Goal: Learn about a topic

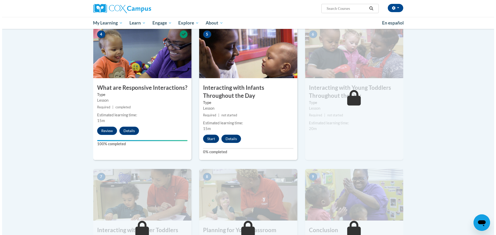
scroll to position [258, 0]
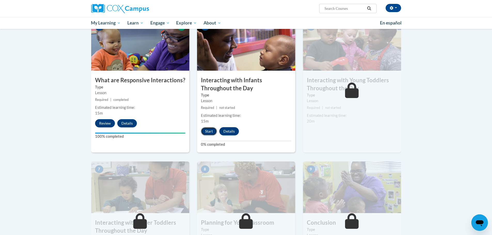
click at [210, 127] on button "Start" at bounding box center [209, 131] width 16 height 8
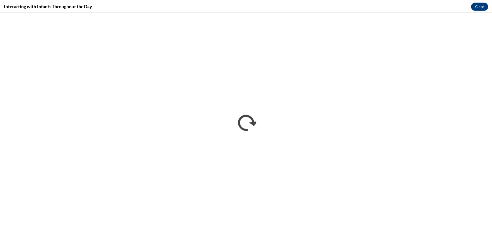
scroll to position [0, 0]
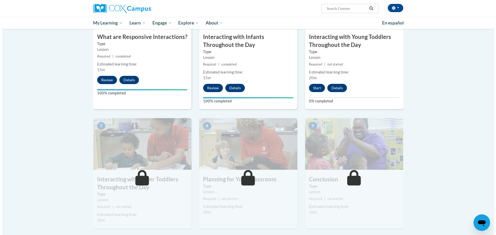
scroll to position [310, 0]
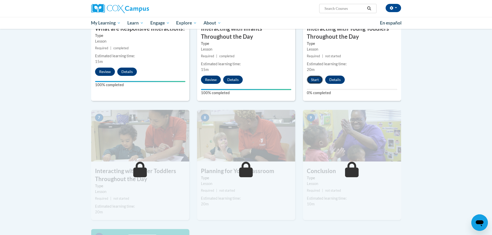
click at [315, 76] on button "Start" at bounding box center [315, 80] width 16 height 8
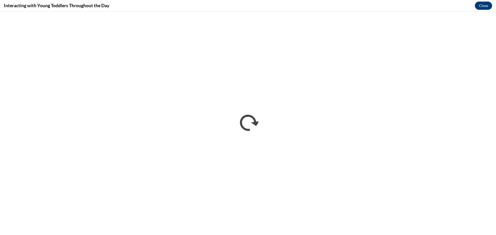
scroll to position [0, 0]
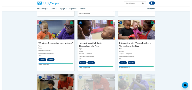
scroll to position [226, 0]
